Goal: Information Seeking & Learning: Learn about a topic

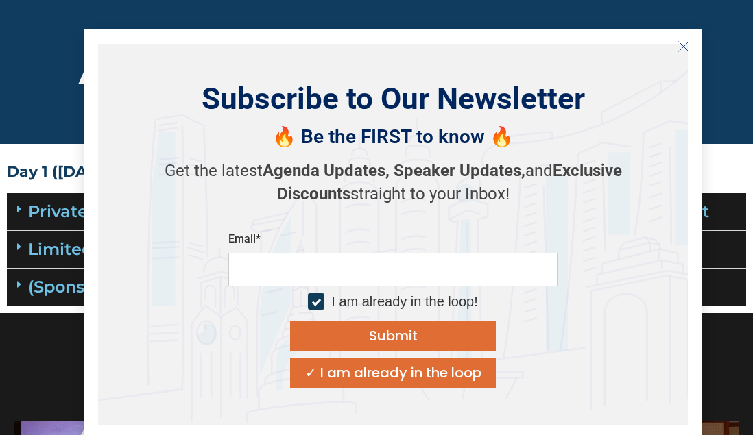
click at [687, 44] on icon "Close" at bounding box center [683, 46] width 12 height 12
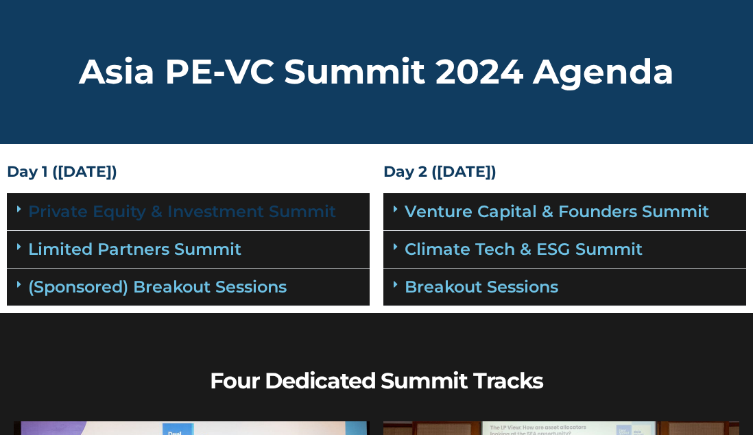
click at [212, 212] on link "Private Equity & Investment Summit" at bounding box center [182, 212] width 308 height 20
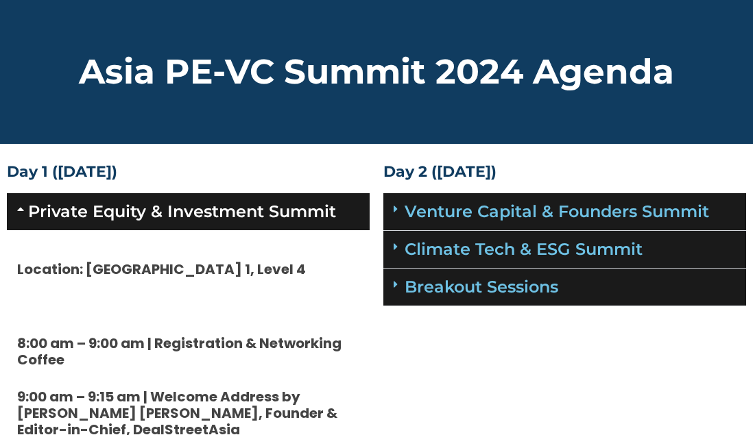
click at [73, 214] on link "Private Equity & Investment Summit" at bounding box center [182, 212] width 308 height 20
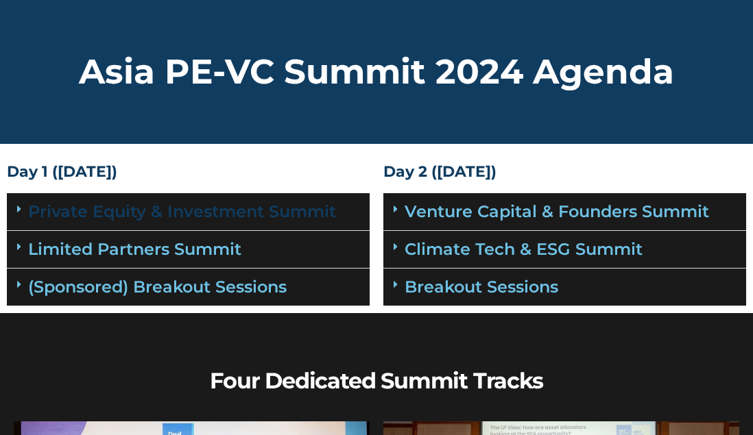
click at [170, 208] on link "Private Equity & Investment Summit" at bounding box center [182, 212] width 308 height 20
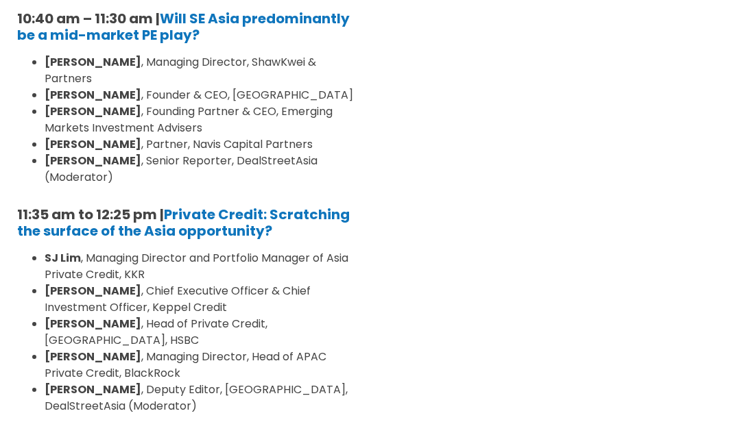
scroll to position [754, 0]
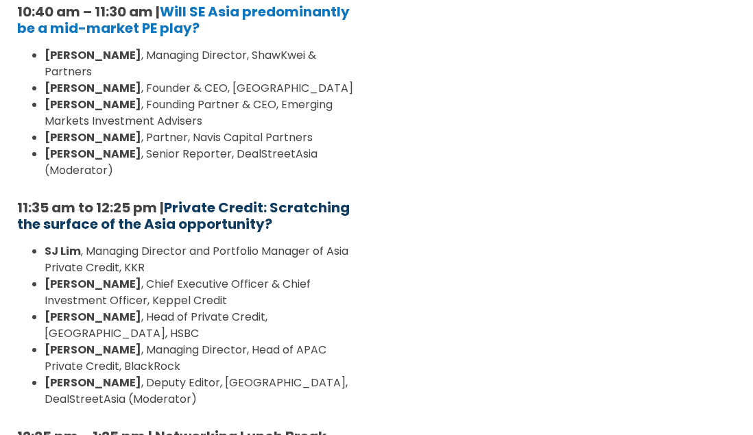
click at [249, 207] on link "Private Credit: Scratching the surface of the Asia opportunity?" at bounding box center [183, 216] width 332 height 36
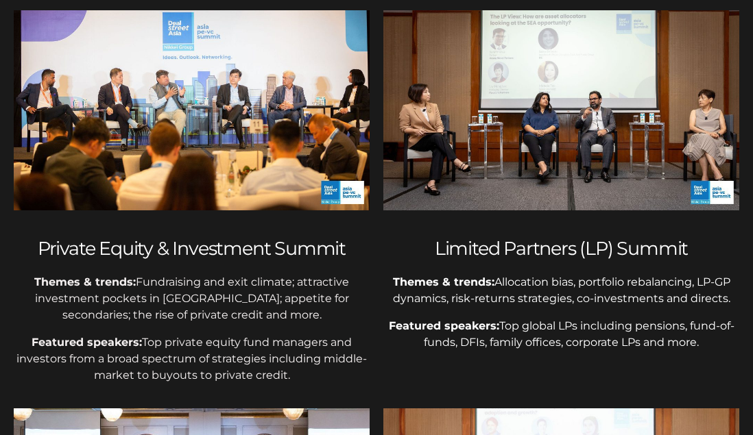
scroll to position [137, 0]
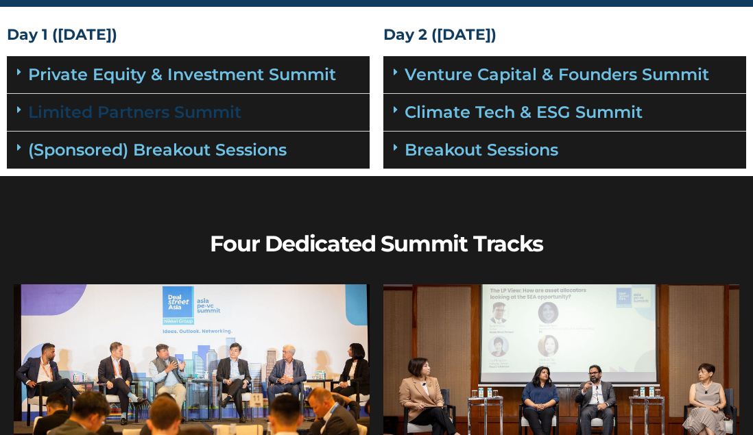
click at [200, 115] on link "Limited Partners Summit" at bounding box center [134, 112] width 213 height 20
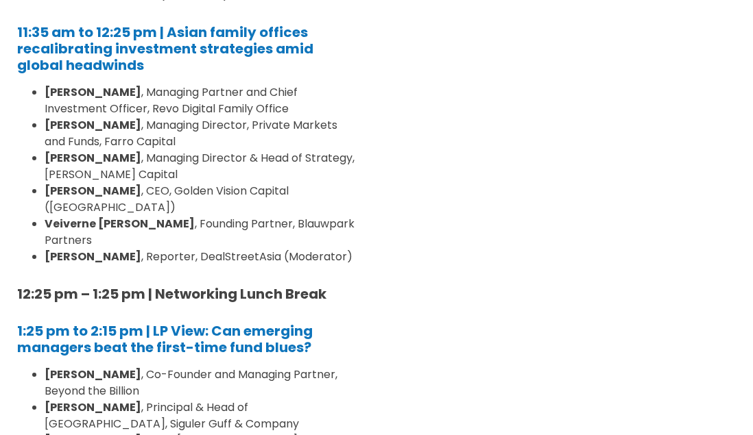
scroll to position [548, 0]
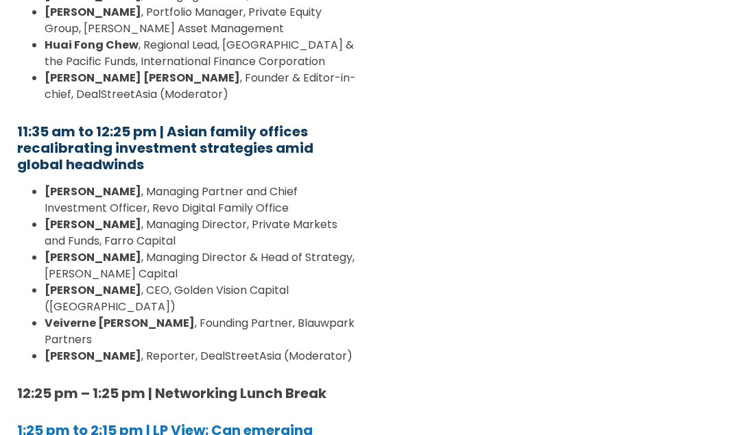
click at [263, 122] on b "11:35 am to 12:25 pm | Asian family offices recalibrating investment strategies…" at bounding box center [165, 148] width 296 height 52
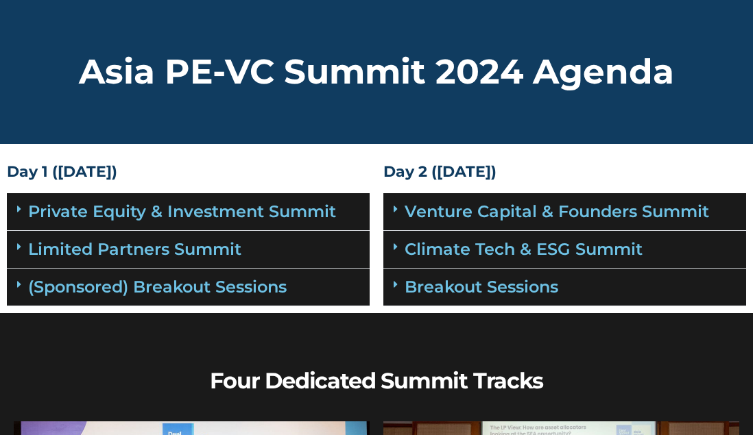
click at [190, 245] on link "Limited Partners Summit" at bounding box center [134, 249] width 213 height 20
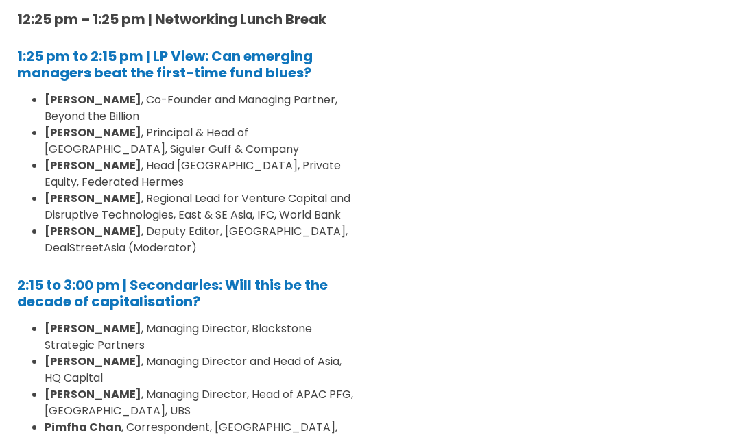
scroll to position [891, 0]
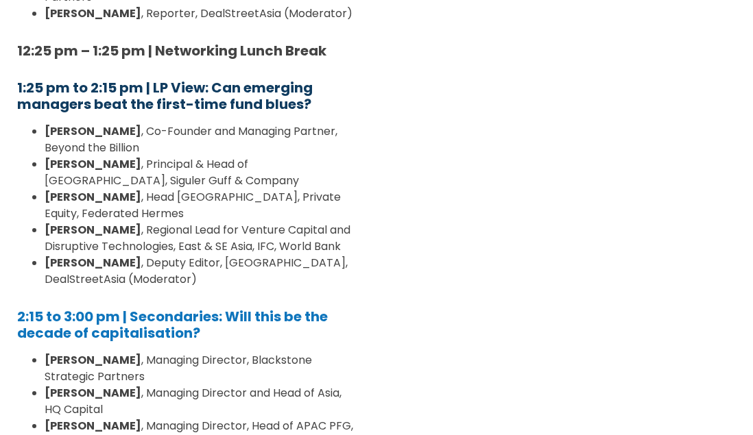
click at [139, 78] on strong "1:25 pm to 2:15 pm | LP View: Can emerging managers beat the first-time fund bl…" at bounding box center [164, 96] width 295 height 36
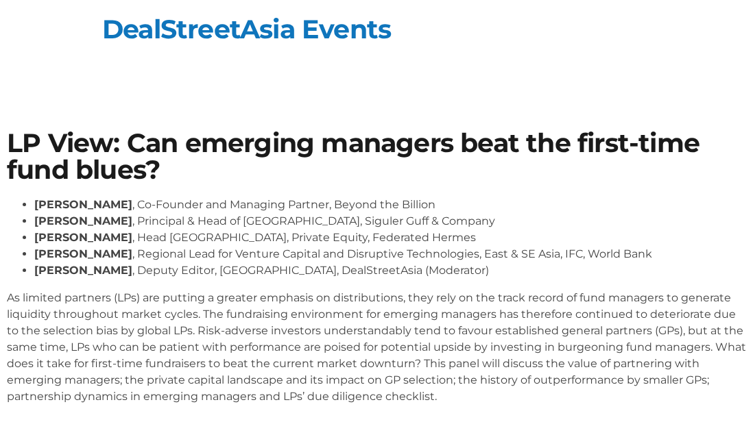
click at [476, 287] on div "[PERSON_NAME] , Co-Founder and Managing Partner, Beyond the Billion [PERSON_NAM…" at bounding box center [376, 301] width 739 height 208
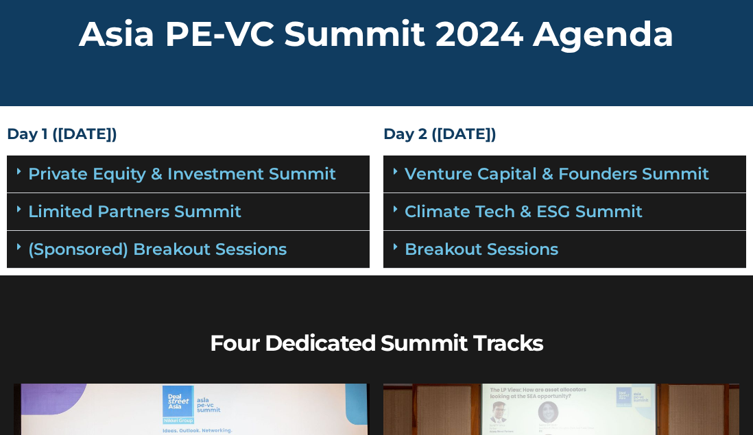
scroll to position [69, 0]
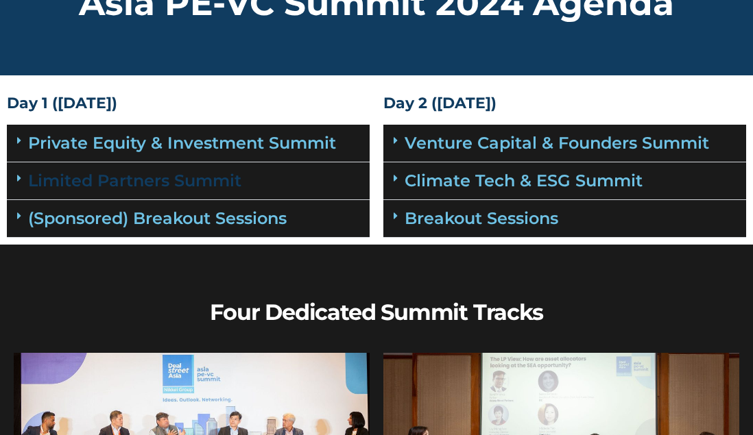
click at [215, 181] on link "Limited Partners Summit" at bounding box center [134, 181] width 213 height 20
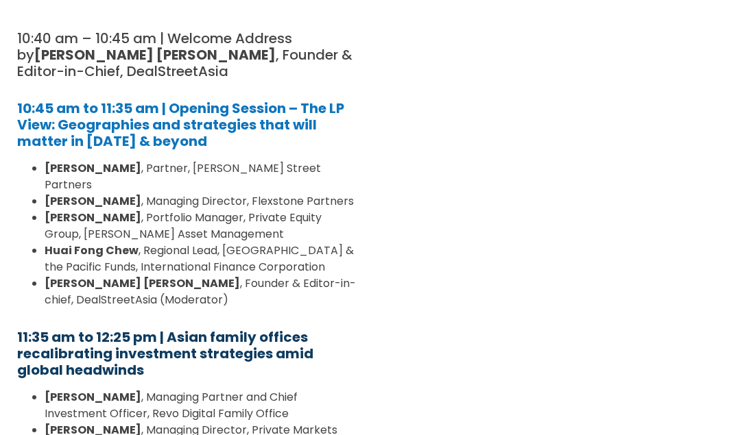
scroll to position [0, 0]
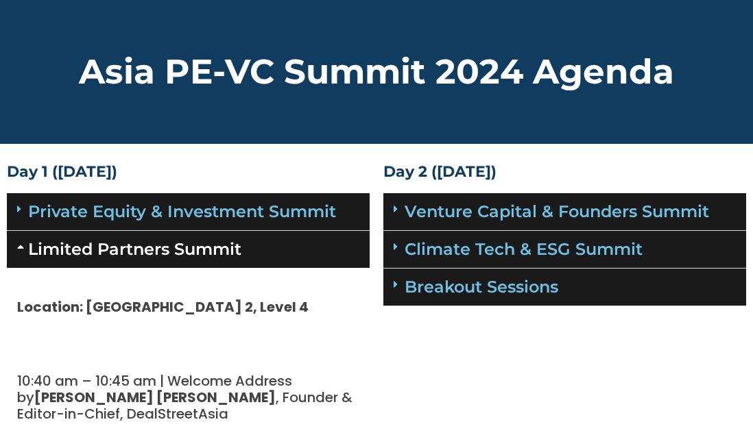
click at [14, 246] on div "Limited Partners Summit" at bounding box center [188, 249] width 363 height 37
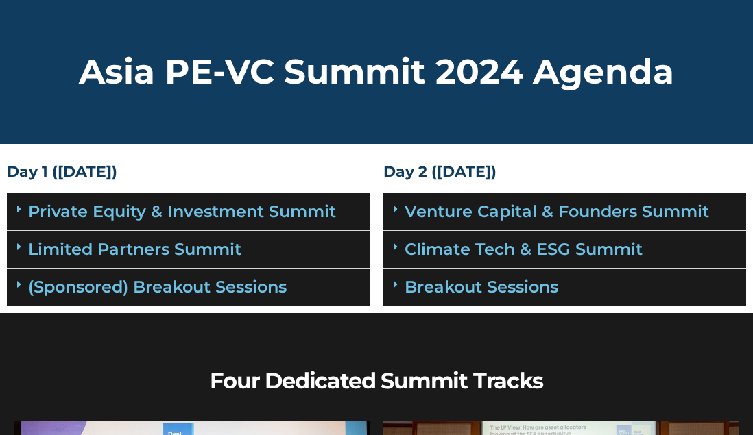
click at [496, 65] on h2 "Asia PE-VC Summit 2024 Agenda" at bounding box center [376, 72] width 739 height 34
drag, startPoint x: 166, startPoint y: 77, endPoint x: 150, endPoint y: 77, distance: 15.8
click at [150, 77] on h2 "Asia PE-VC Summit 2024 Agenda" at bounding box center [376, 72] width 739 height 34
click at [329, 73] on h2 "Asia PE-VC Summit 2024 Agenda" at bounding box center [376, 72] width 739 height 34
click at [21, 243] on icon at bounding box center [19, 246] width 4 height 11
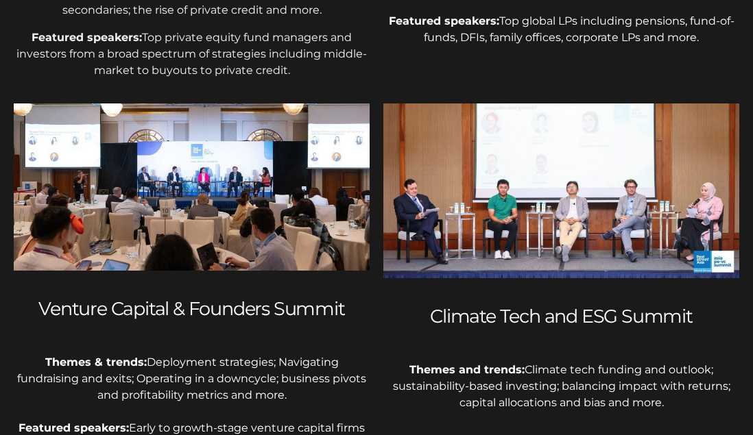
scroll to position [2335, 0]
